Goal: Information Seeking & Learning: Learn about a topic

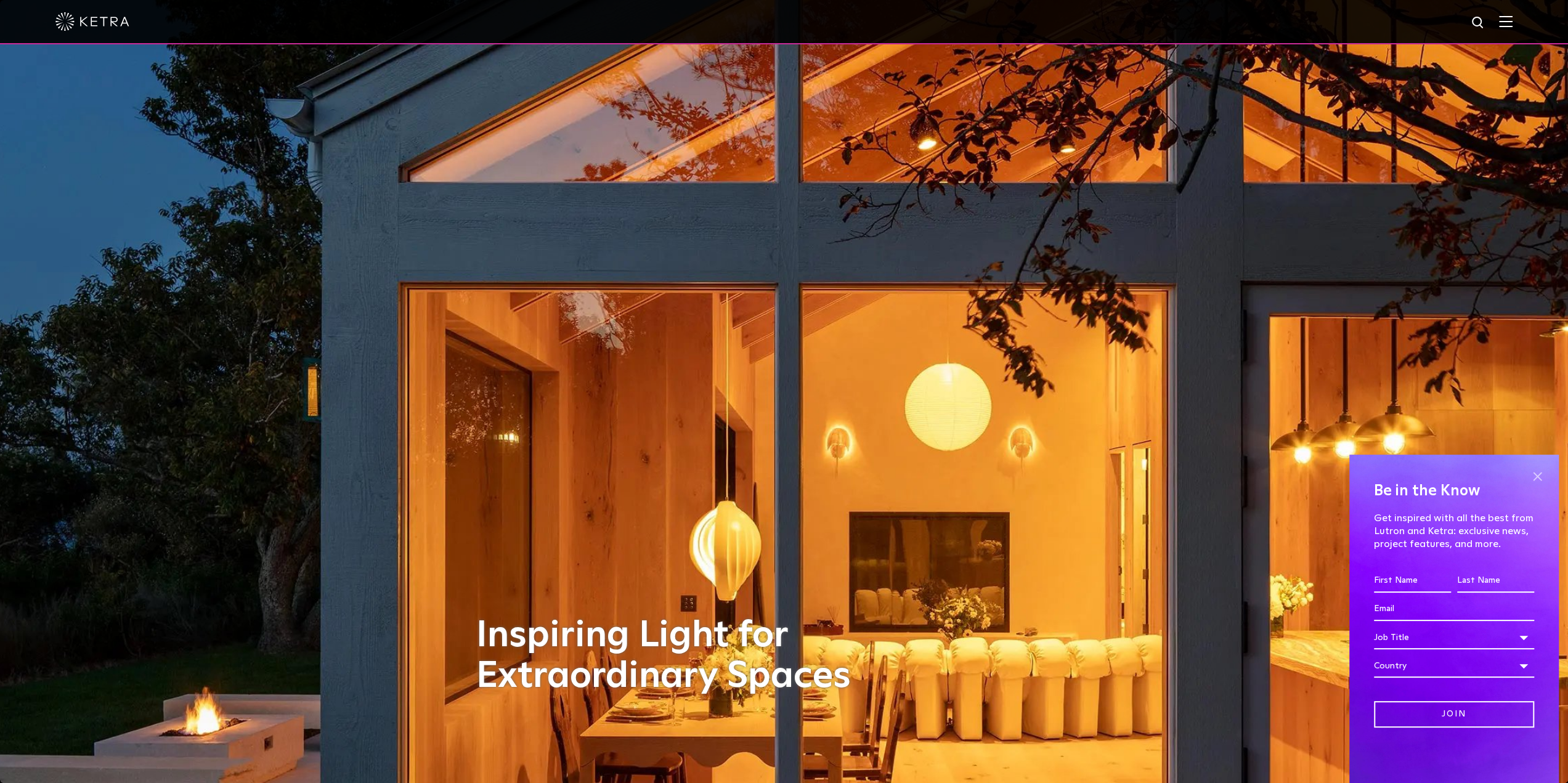
click at [1535, 478] on span at bounding box center [1537, 477] width 19 height 19
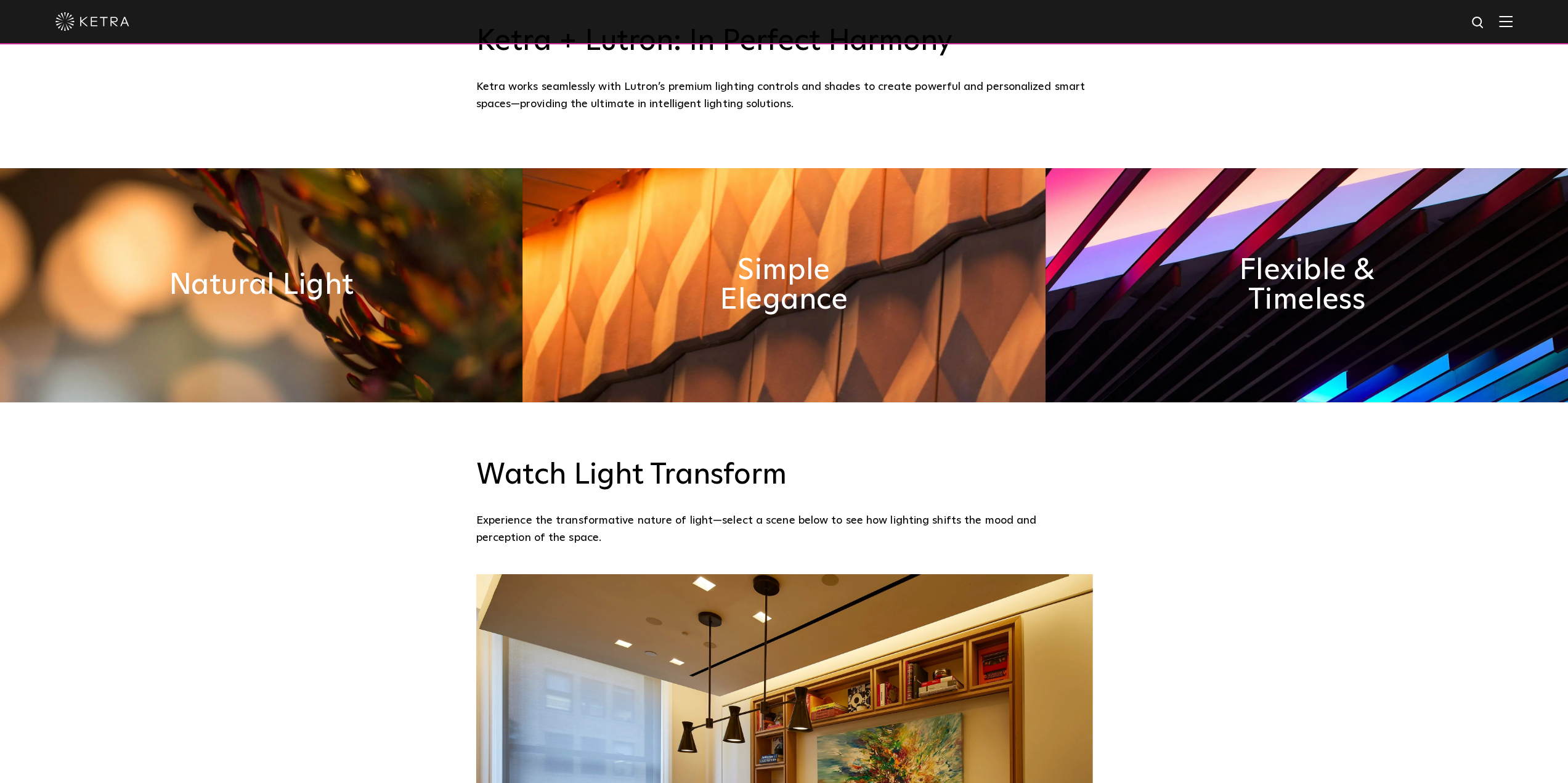
scroll to position [554, 0]
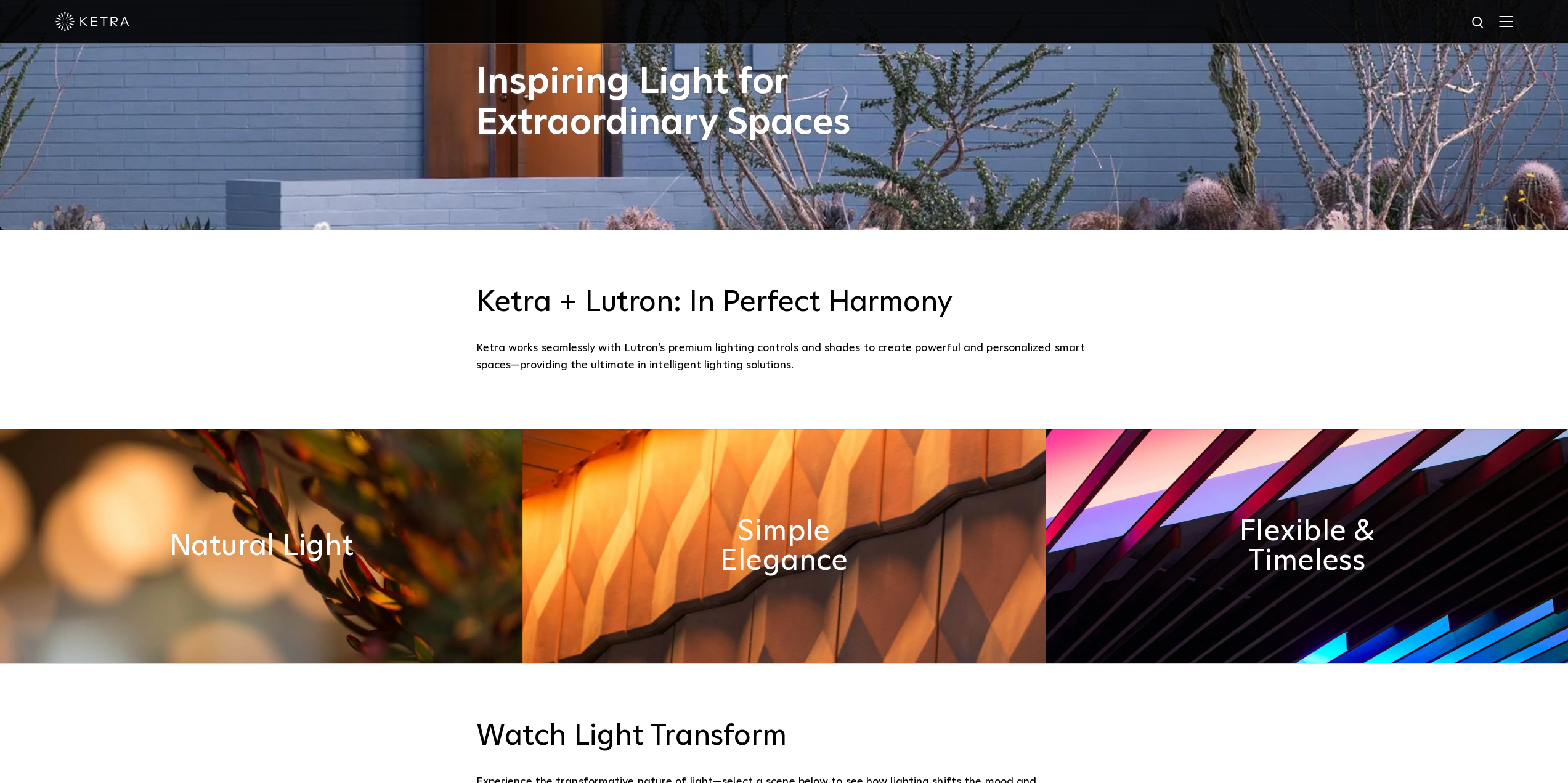
click at [1513, 15] on img at bounding box center [1506, 21] width 13 height 11
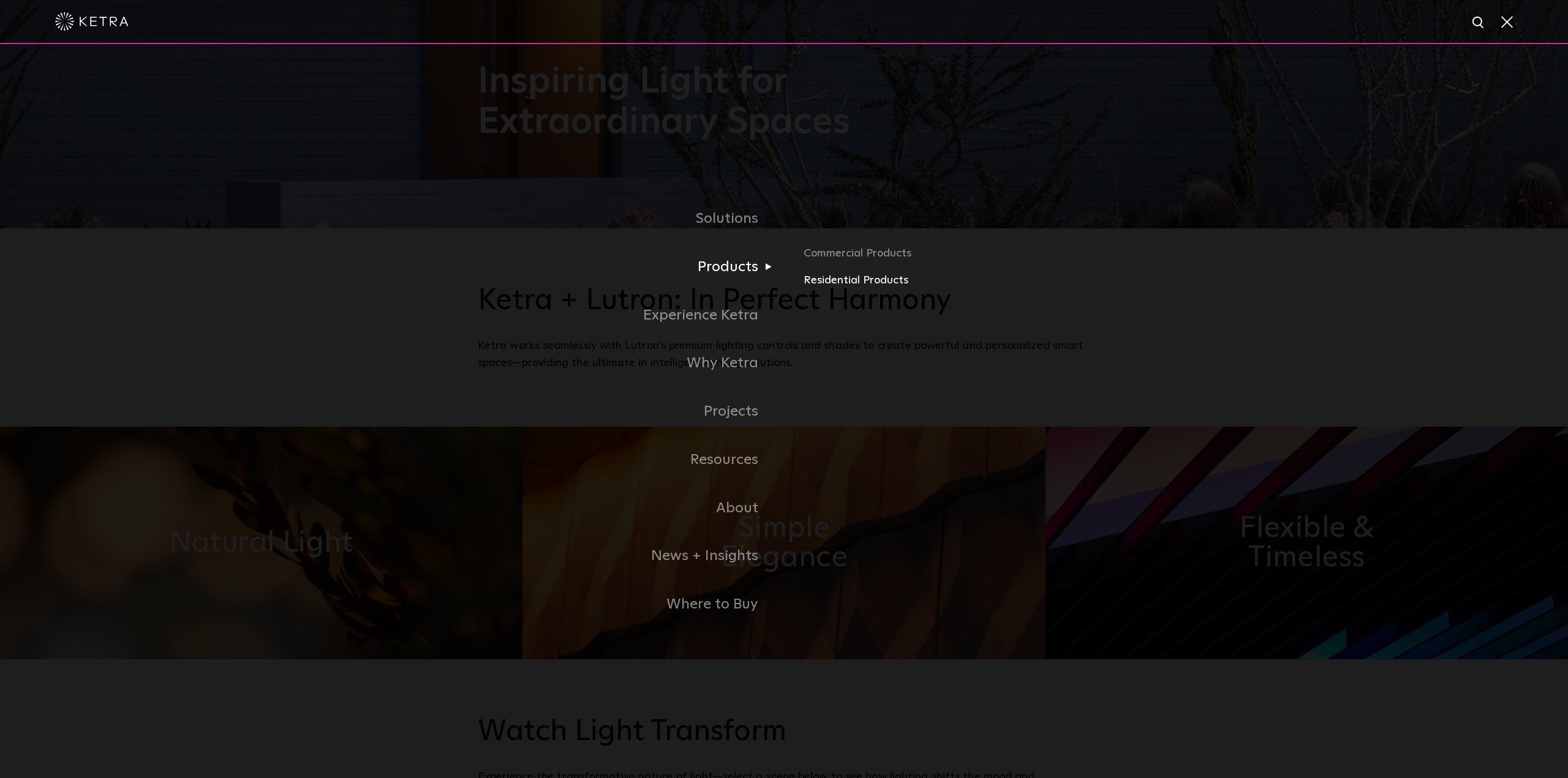
click at [819, 280] on link "Residential Products" at bounding box center [947, 280] width 287 height 18
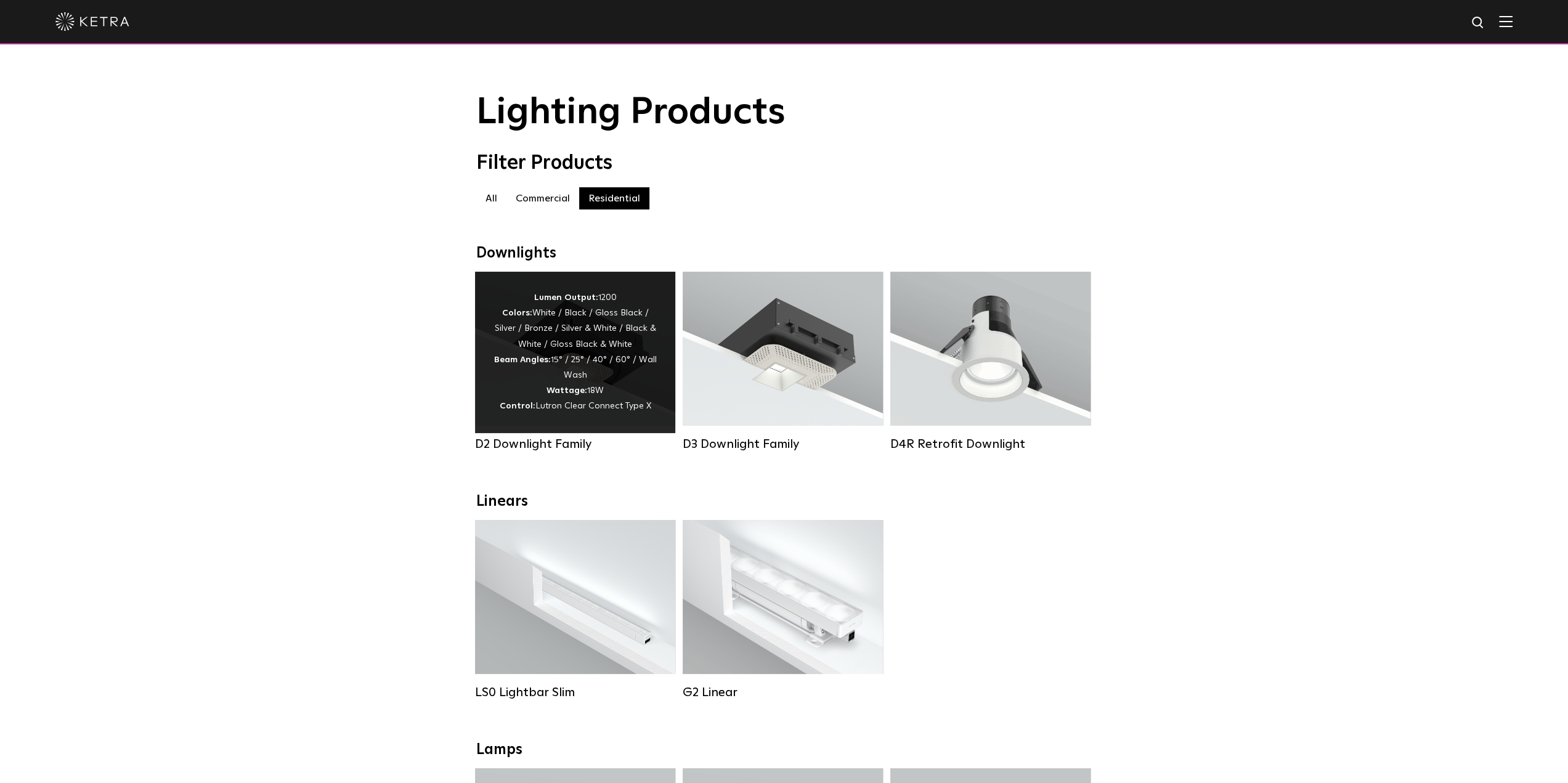
click at [588, 385] on div "Lumen Output: 1200 Colors: White / Black / Gloss Black / Silver / Bronze / Silv…" at bounding box center [575, 352] width 164 height 124
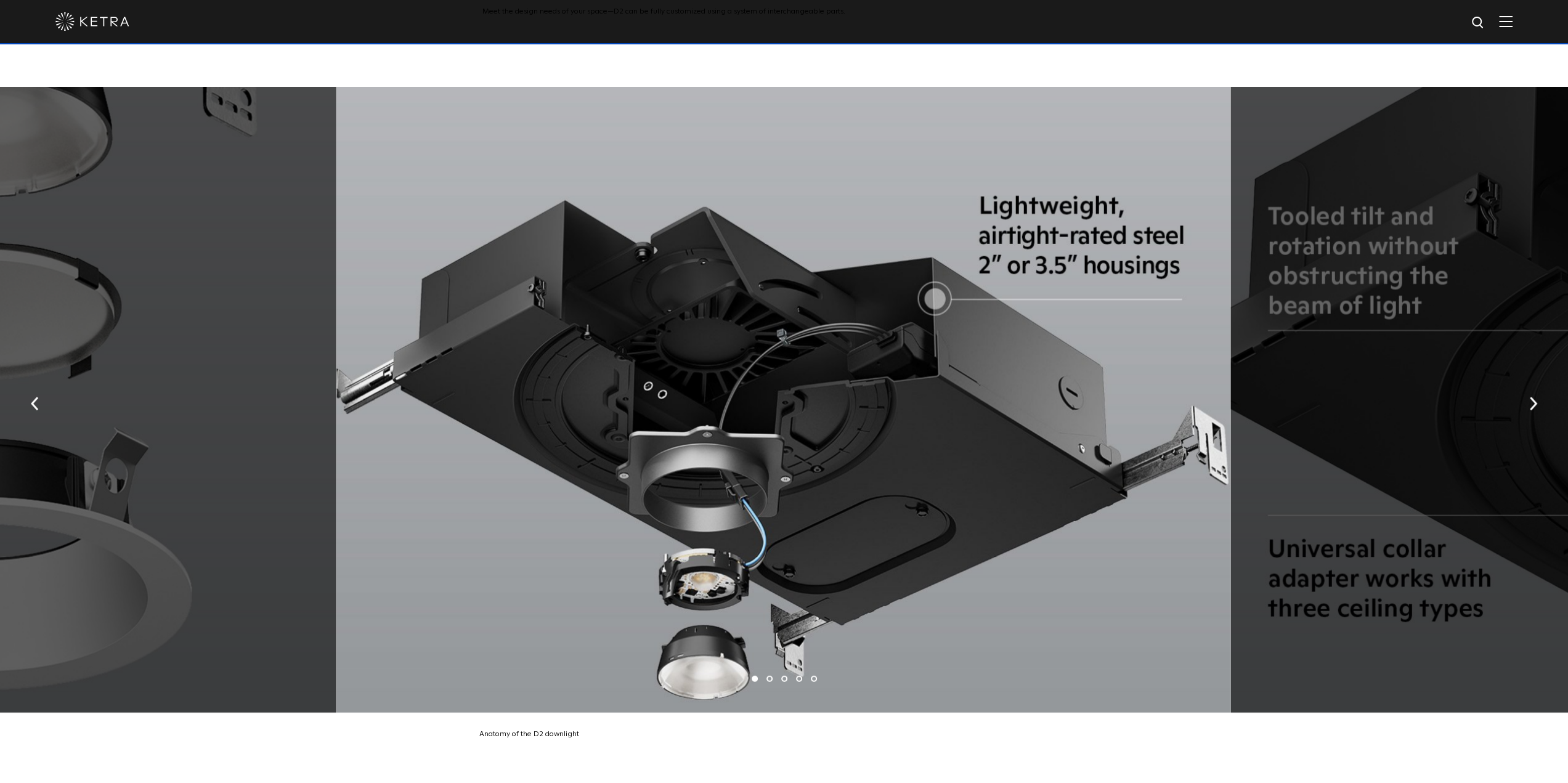
scroll to position [2717, 0]
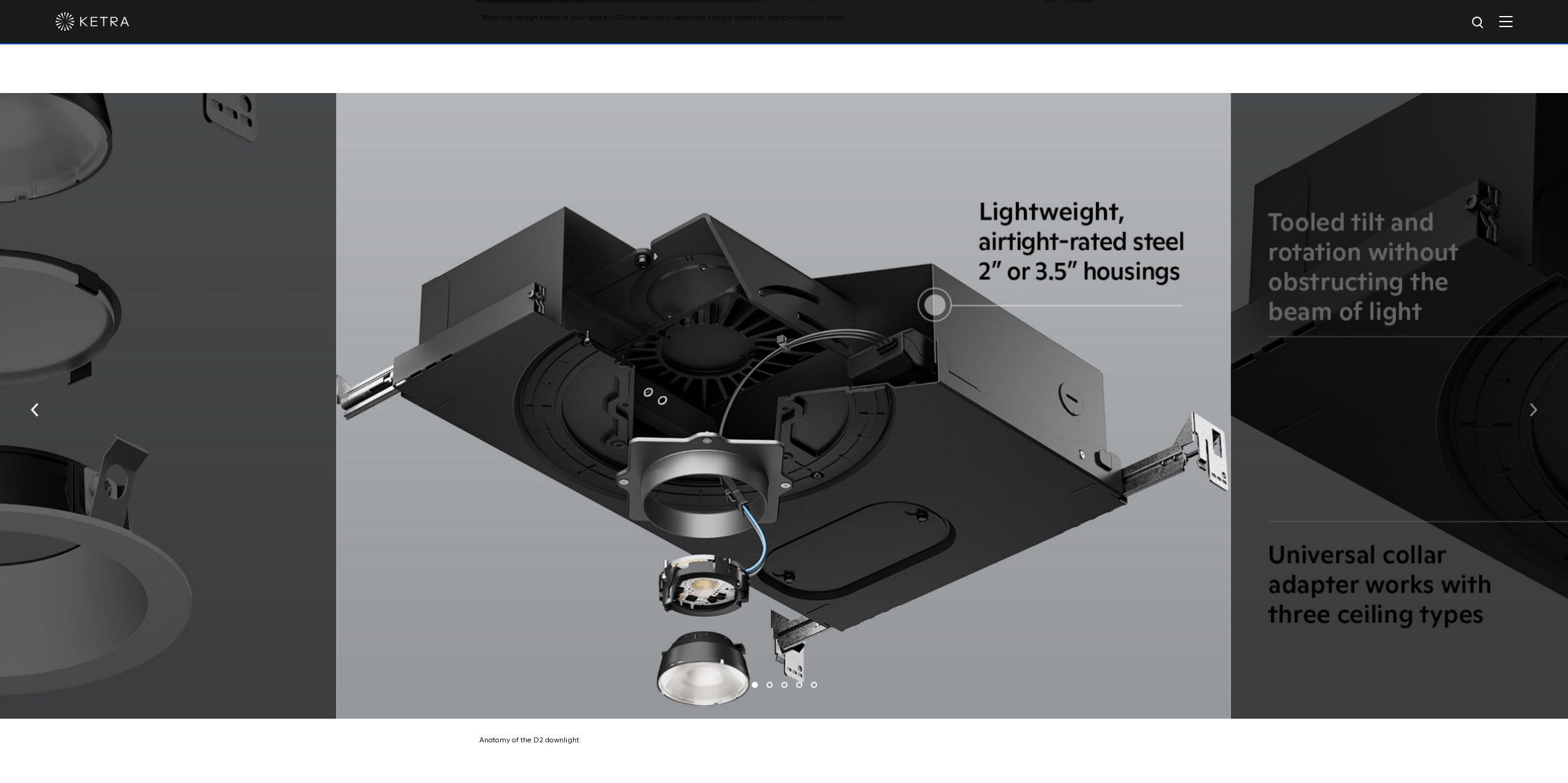
click at [1538, 393] on button "button" at bounding box center [1533, 408] width 26 height 42
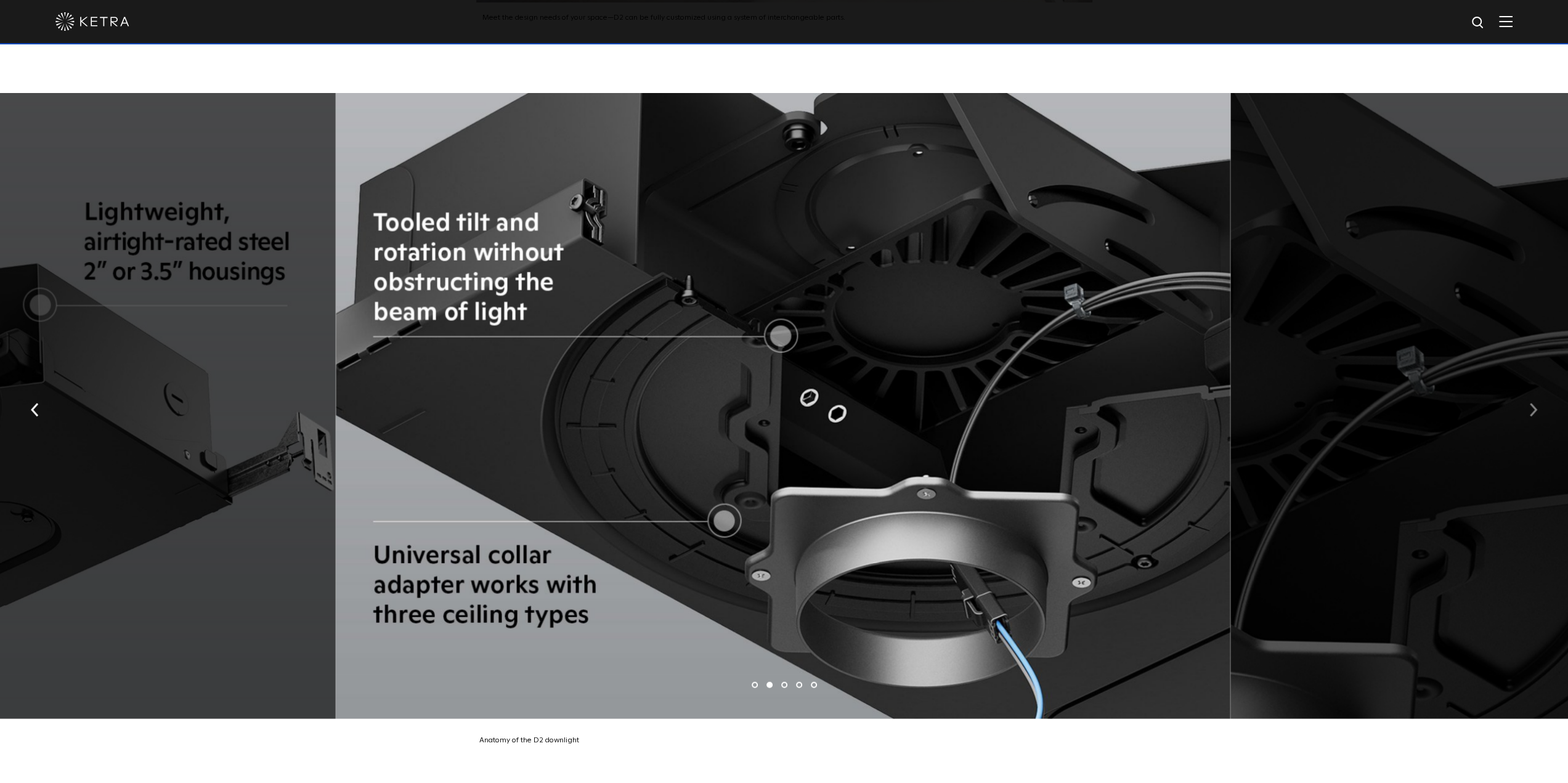
click at [1533, 403] on img "button" at bounding box center [1533, 410] width 8 height 13
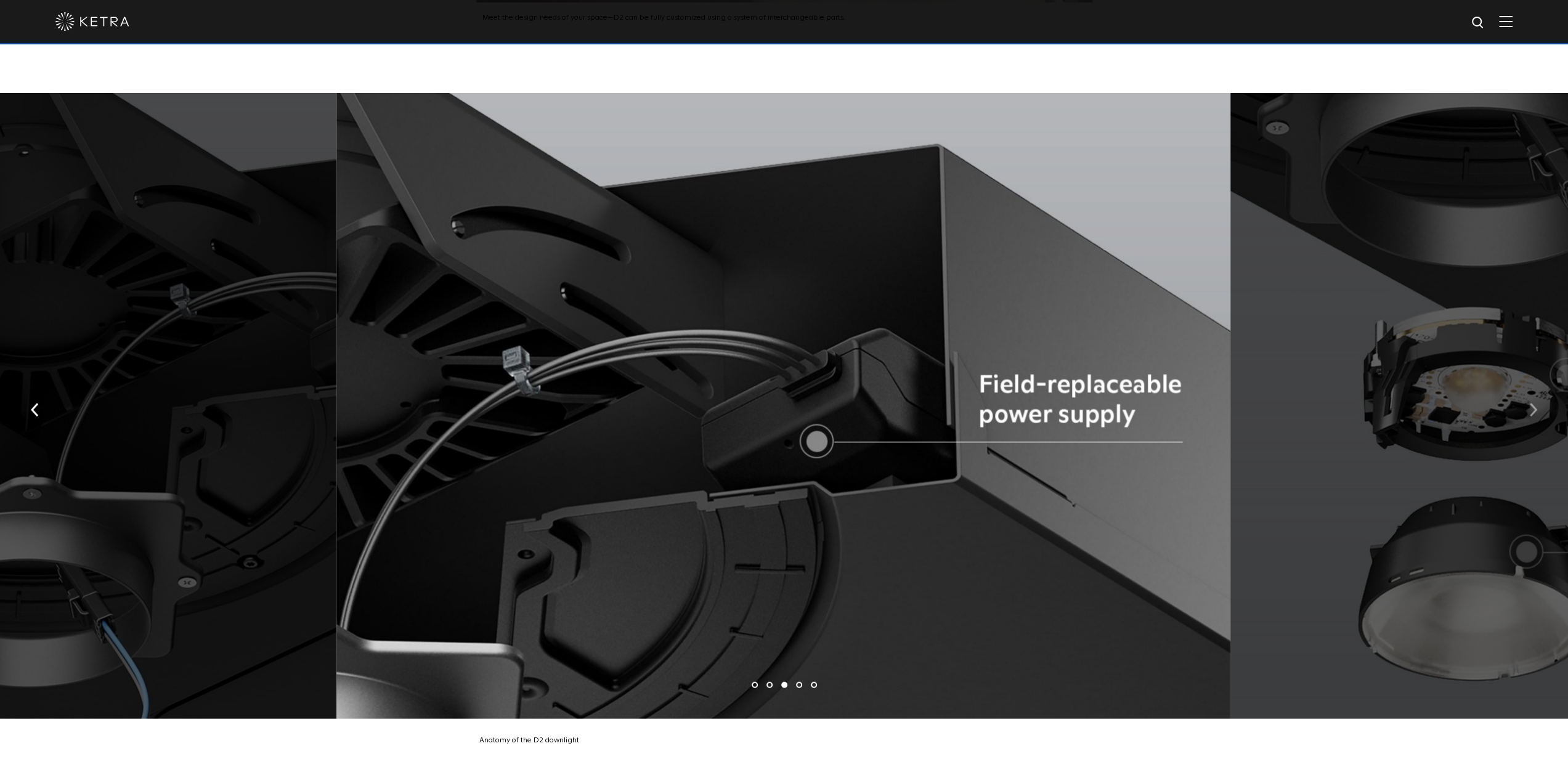
click at [1533, 403] on img "button" at bounding box center [1533, 410] width 8 height 13
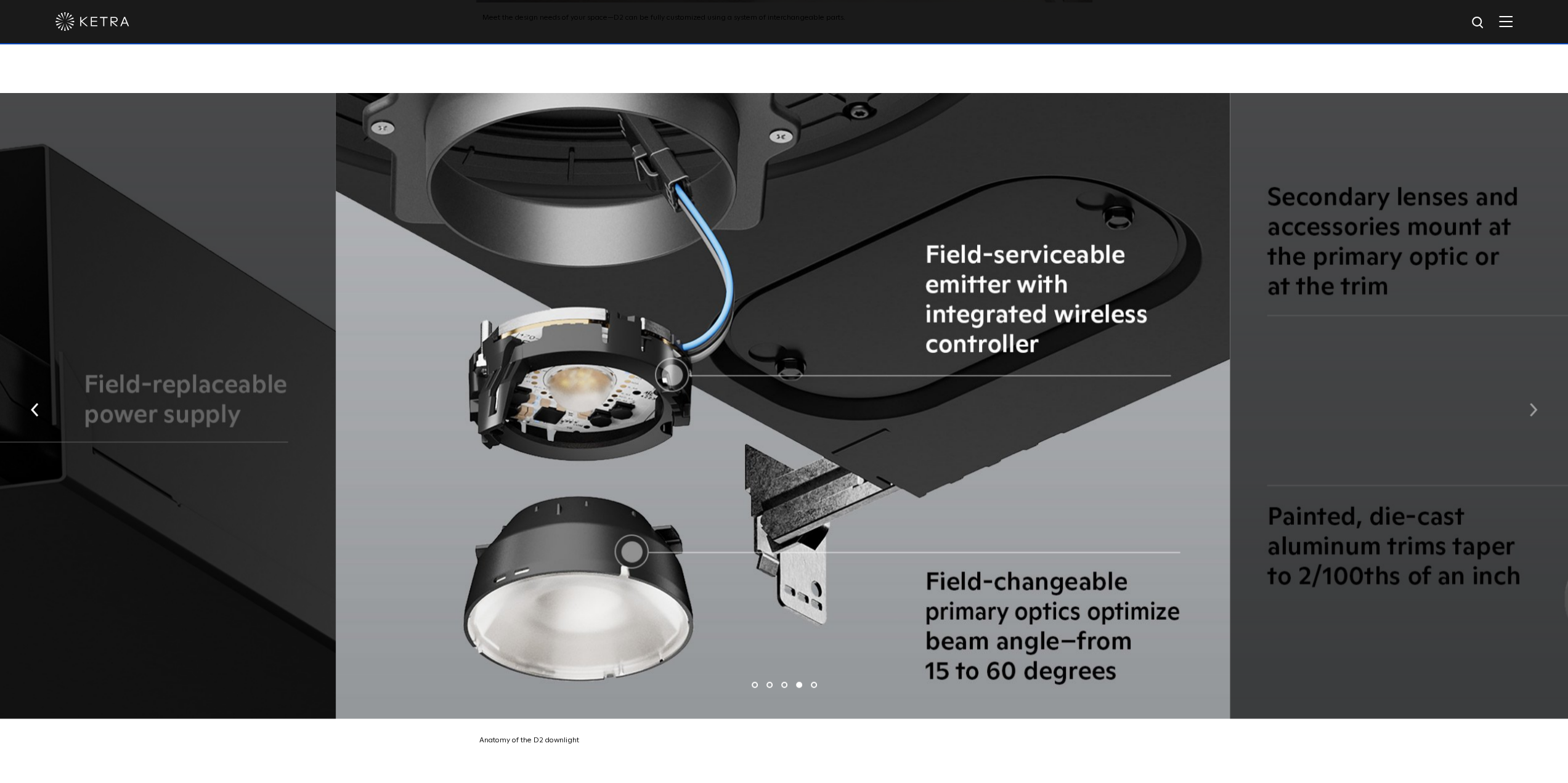
click at [1533, 403] on img "button" at bounding box center [1533, 410] width 8 height 13
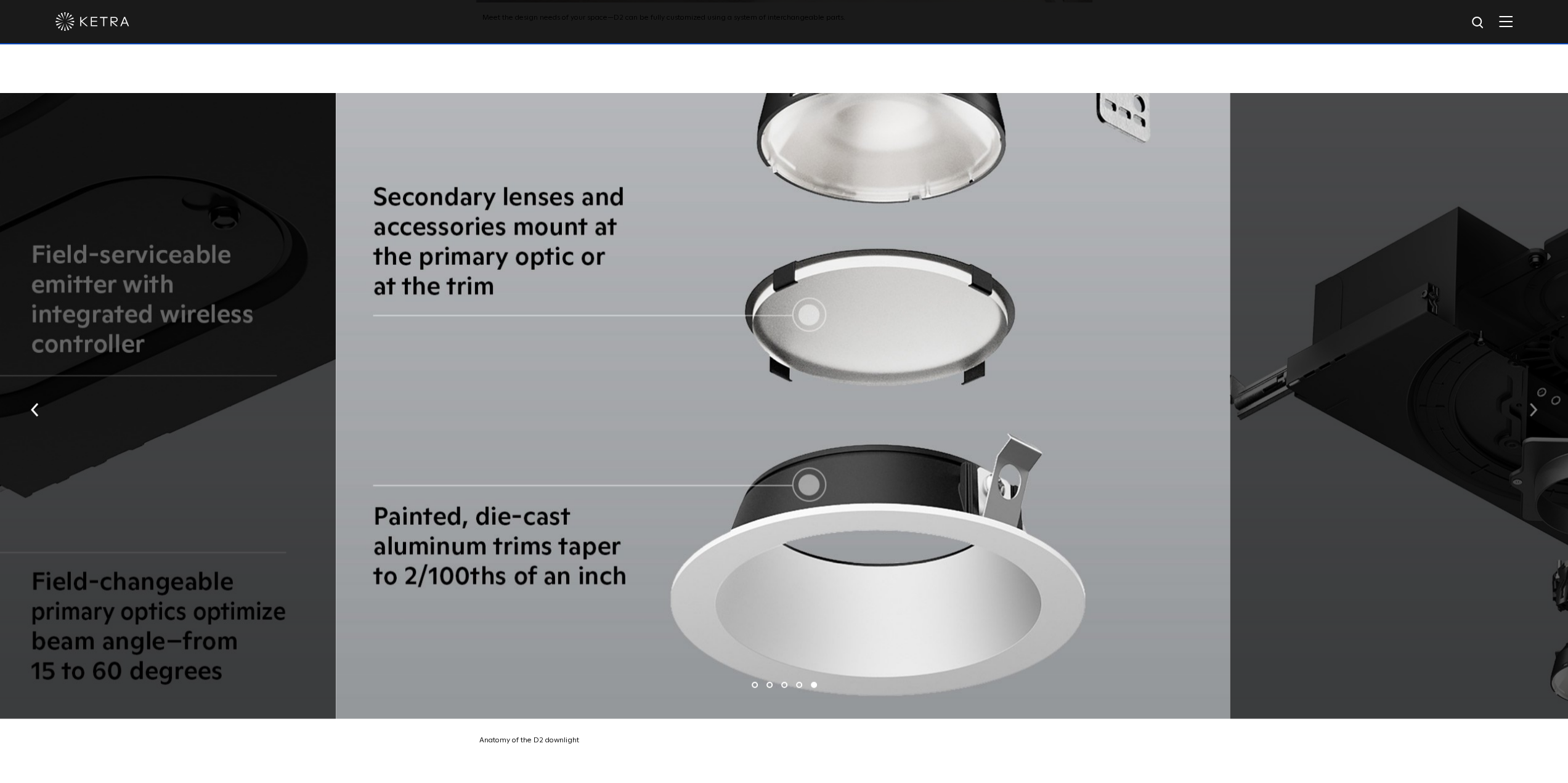
click at [1531, 403] on img "button" at bounding box center [1533, 410] width 8 height 13
